Goal: Obtain resource: Download file/media

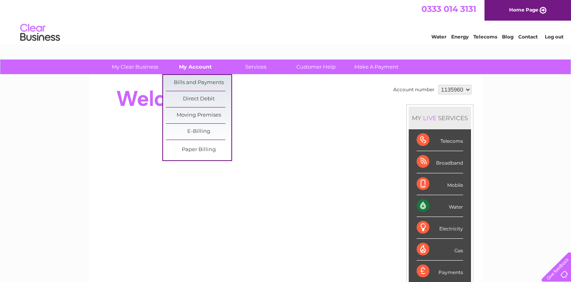
click at [198, 64] on link "My Account" at bounding box center [195, 67] width 65 height 15
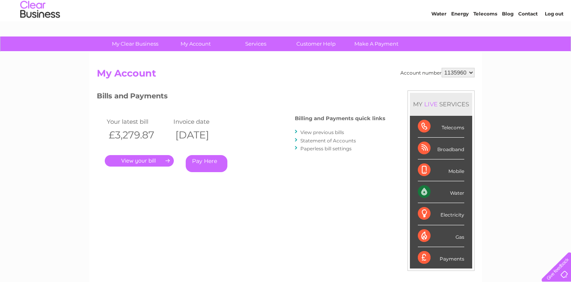
scroll to position [23, 0]
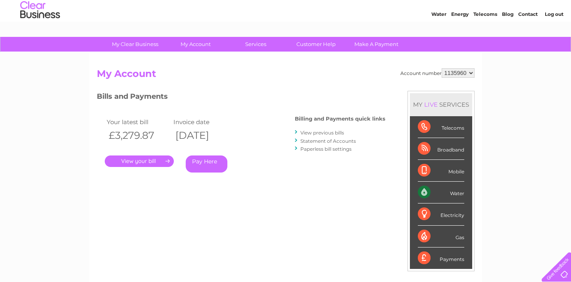
click at [322, 140] on link "Statement of Accounts" at bounding box center [328, 141] width 56 height 6
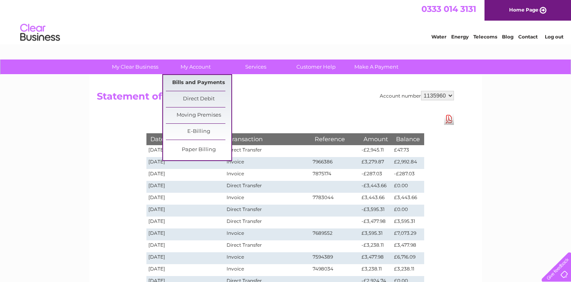
click at [202, 83] on link "Bills and Payments" at bounding box center [198, 83] width 65 height 16
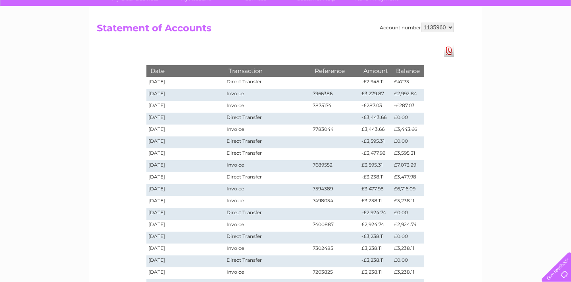
scroll to position [24, 0]
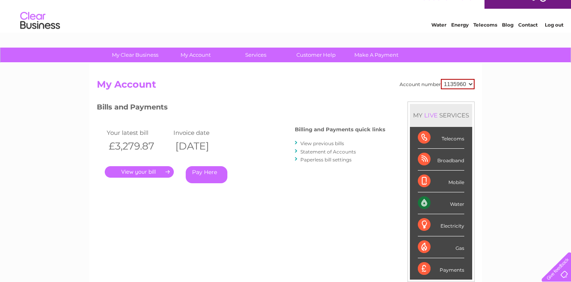
scroll to position [12, 0]
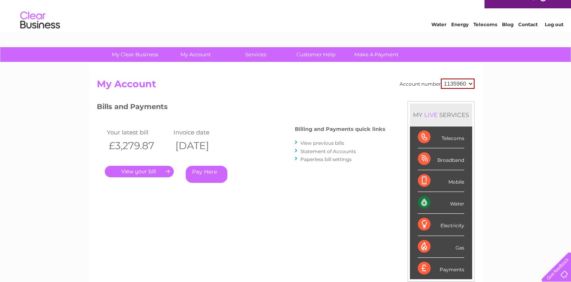
click at [157, 170] on link "." at bounding box center [139, 172] width 69 height 12
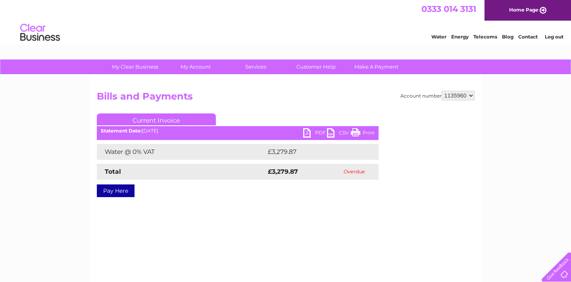
click at [317, 132] on link "PDF" at bounding box center [315, 134] width 24 height 12
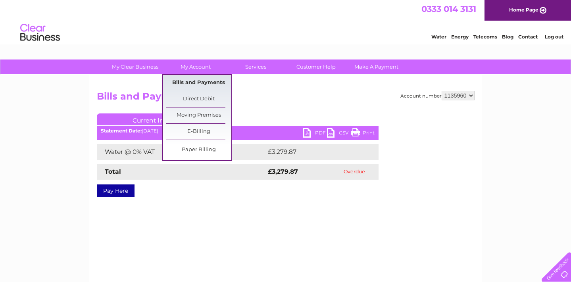
click at [195, 83] on link "Bills and Payments" at bounding box center [198, 83] width 65 height 16
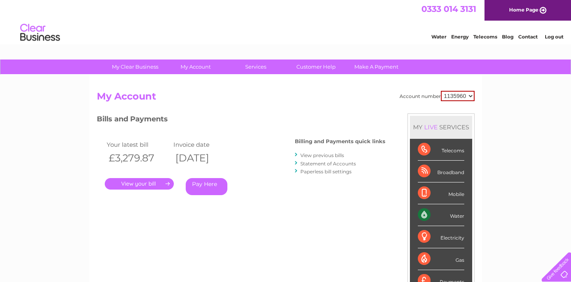
click at [279, 93] on h2 "My Account" at bounding box center [286, 98] width 378 height 15
click at [319, 162] on link "Statement of Accounts" at bounding box center [328, 164] width 56 height 6
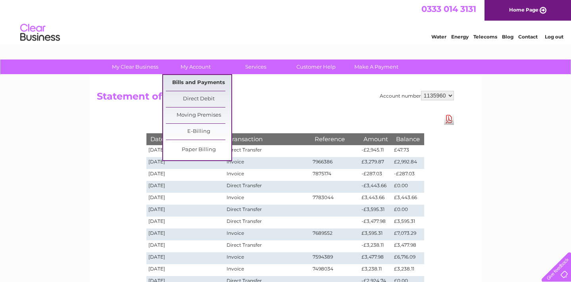
click at [202, 85] on link "Bills and Payments" at bounding box center [198, 83] width 65 height 16
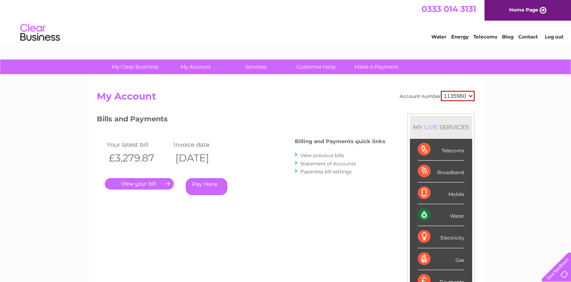
click at [315, 156] on link "View previous bills" at bounding box center [322, 155] width 44 height 6
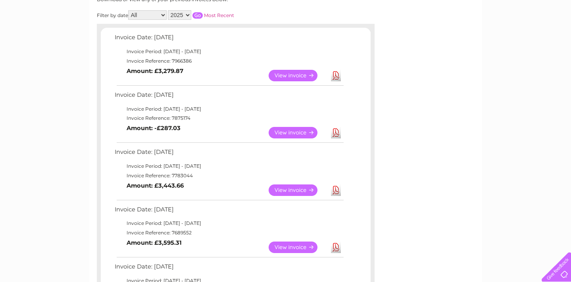
scroll to position [150, 0]
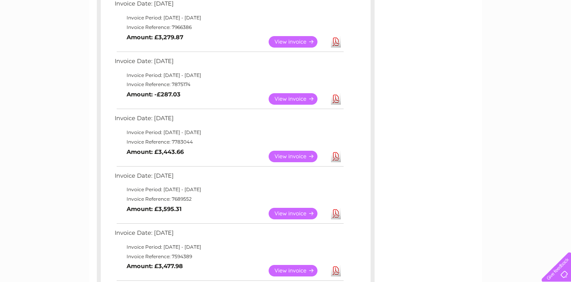
click at [291, 100] on link "View" at bounding box center [298, 99] width 58 height 12
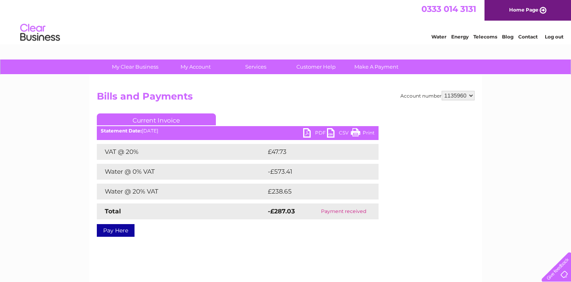
click at [316, 131] on link "PDF" at bounding box center [315, 134] width 24 height 12
